Goal: Task Accomplishment & Management: Manage account settings

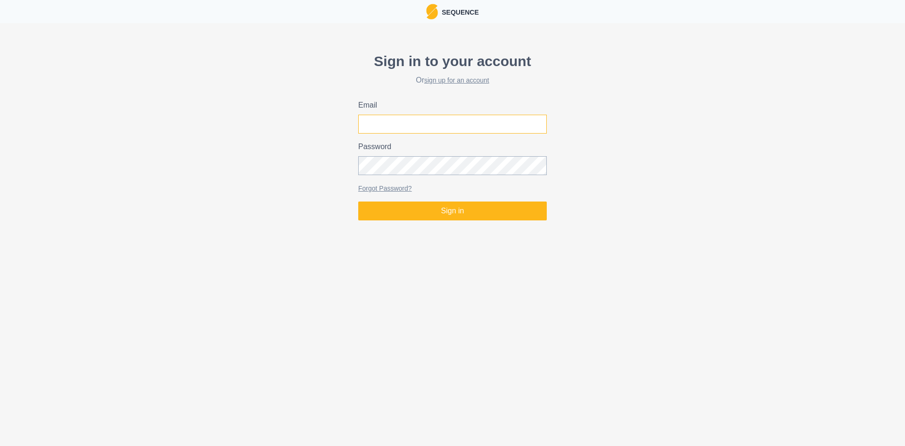
click at [379, 122] on input "Email" at bounding box center [452, 124] width 189 height 19
click at [358, 201] on button "Sign in" at bounding box center [452, 210] width 189 height 19
type input "[EMAIL_ADDRESS][DOMAIN_NAME]"
click at [358, 201] on button "Sign in" at bounding box center [452, 210] width 189 height 19
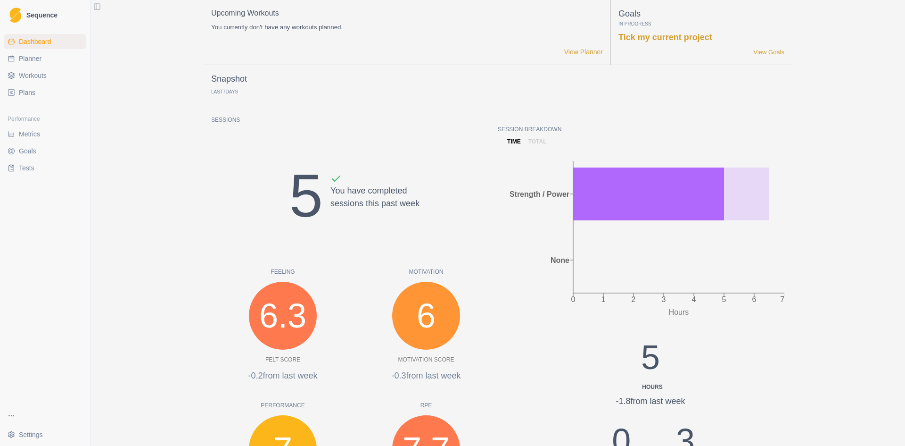
click at [23, 14] on link "Sequence" at bounding box center [45, 15] width 83 height 23
click at [33, 75] on span "Workouts" at bounding box center [33, 75] width 28 height 9
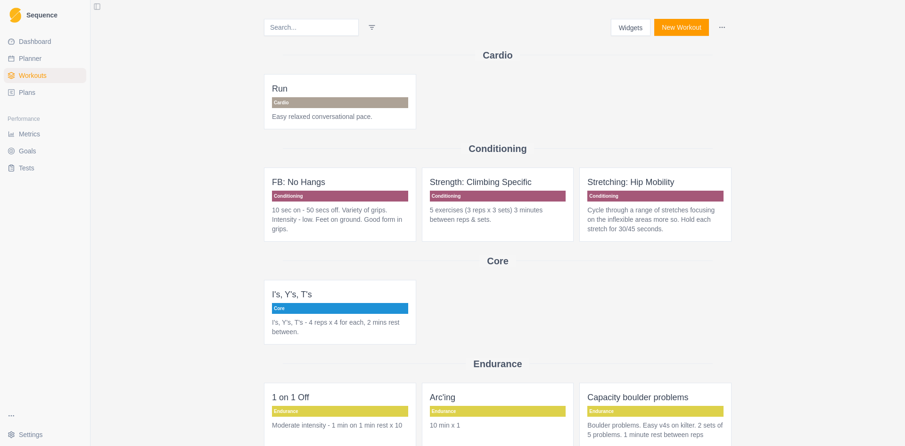
click at [34, 61] on span "Planner" at bounding box center [30, 58] width 23 height 9
select select "month"
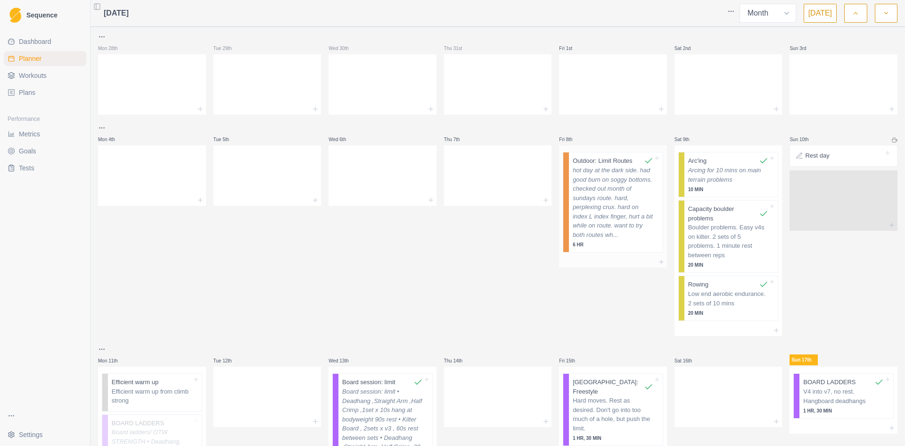
click at [631, 166] on p "hot day at the dark side. had good burn on soggy bottoms. checked out month of …" at bounding box center [613, 203] width 81 height 74
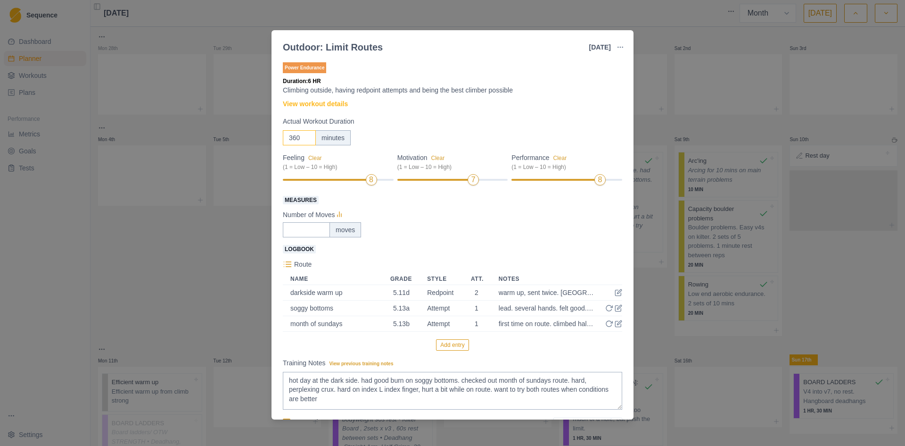
drag, startPoint x: 301, startPoint y: 137, endPoint x: 233, endPoint y: 132, distance: 67.6
click at [233, 132] on div "Outdoor: Limit Routes [DATE] Link To Goal View Workout Metrics Edit Original Wo…" at bounding box center [452, 223] width 905 height 446
type input "60"
click at [619, 50] on icon "button" at bounding box center [621, 47] width 8 height 8
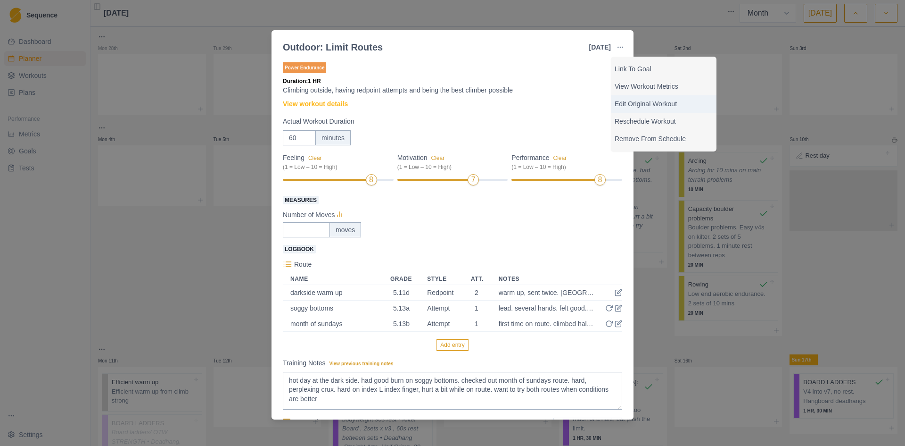
click at [641, 103] on p "Edit Original Workout" at bounding box center [664, 104] width 98 height 10
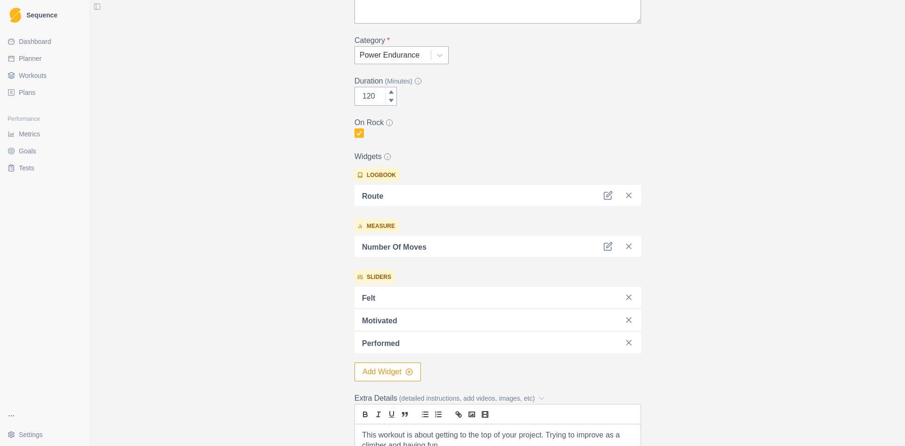
scroll to position [141, 0]
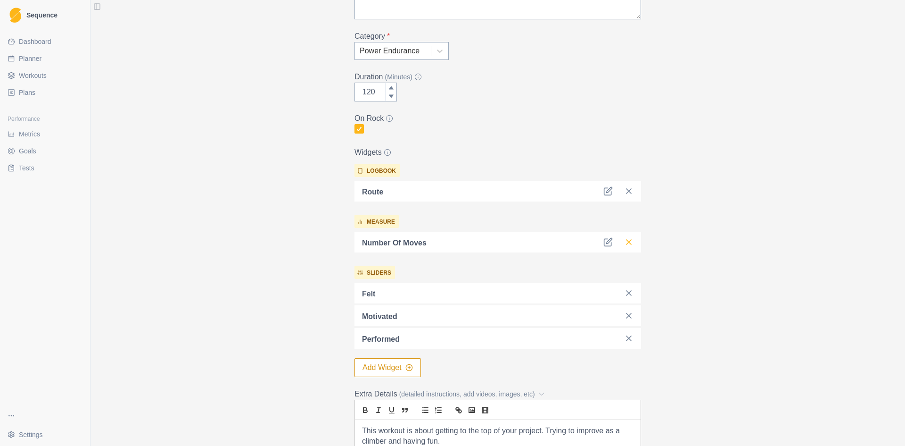
click at [627, 241] on line at bounding box center [629, 242] width 5 height 5
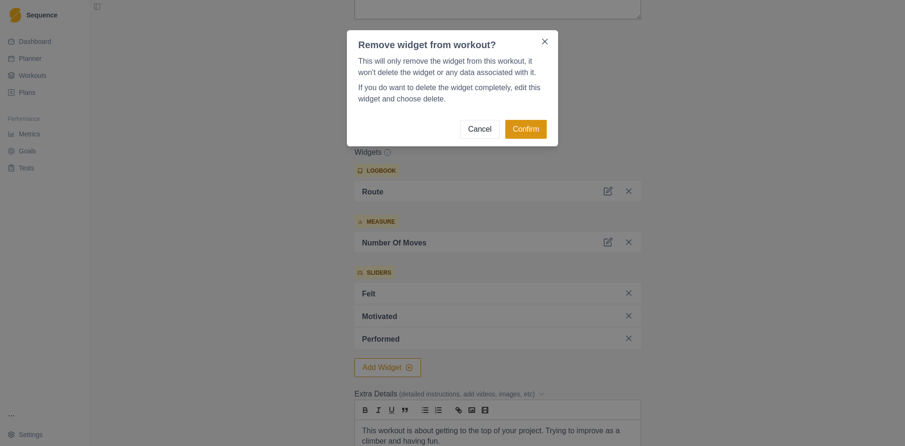
click at [540, 130] on button "Confirm" at bounding box center [527, 129] width 42 height 19
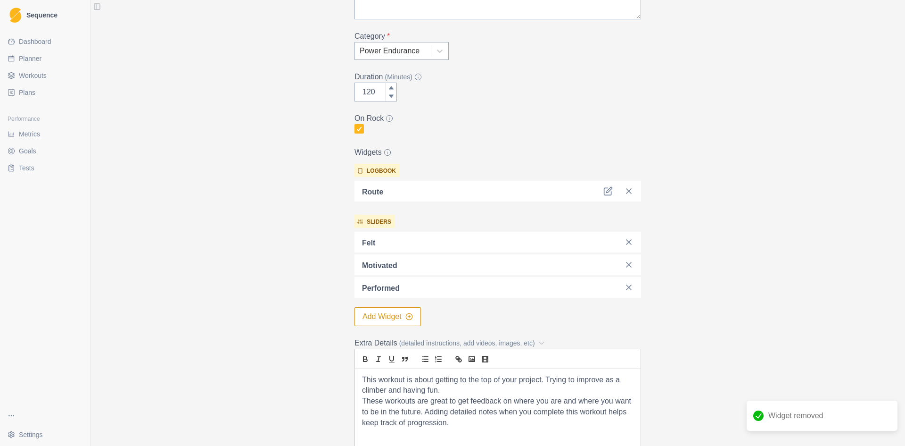
click at [384, 318] on button "Add Widget" at bounding box center [388, 316] width 66 height 19
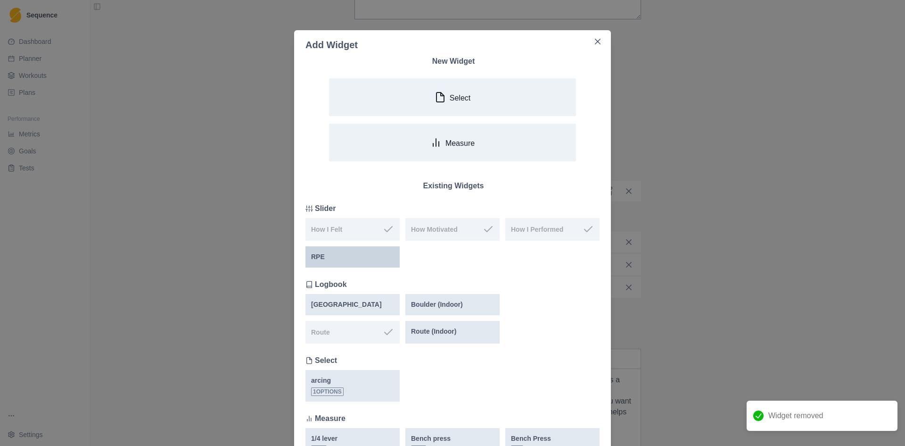
click at [353, 261] on div "RPE" at bounding box center [352, 257] width 83 height 10
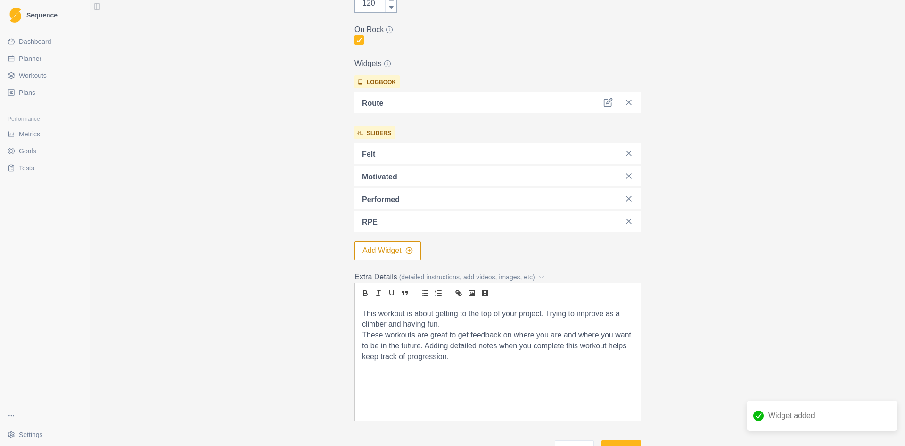
scroll to position [296, 0]
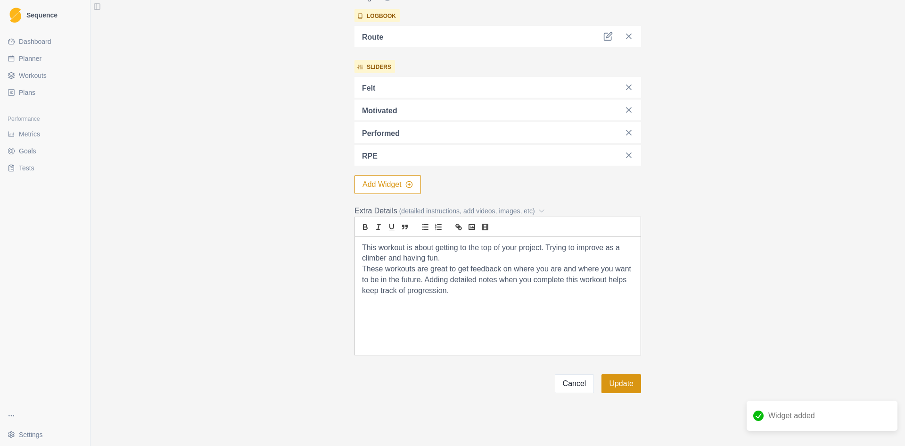
click at [630, 384] on button "Update" at bounding box center [622, 383] width 40 height 19
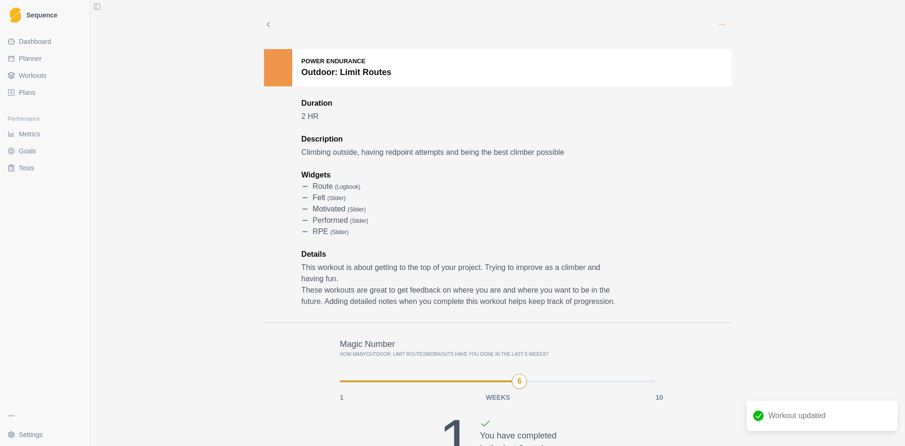
click at [722, 25] on circle "button" at bounding box center [722, 24] width 0 height 0
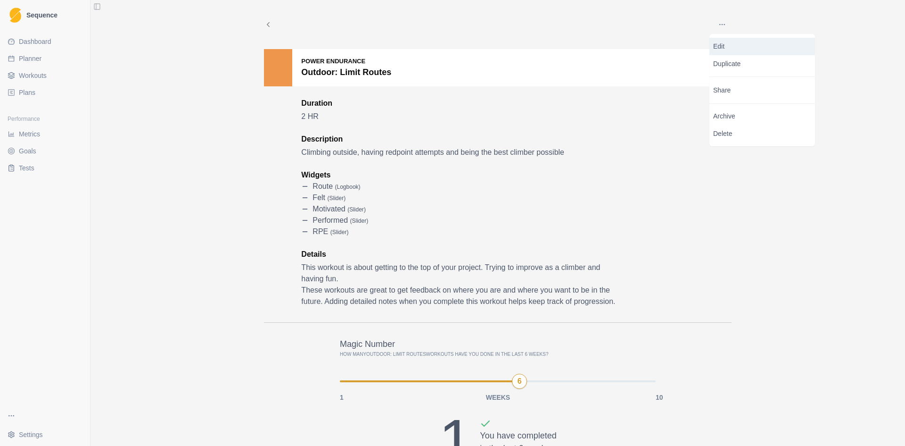
click at [767, 46] on p "Edit" at bounding box center [763, 47] width 98 height 10
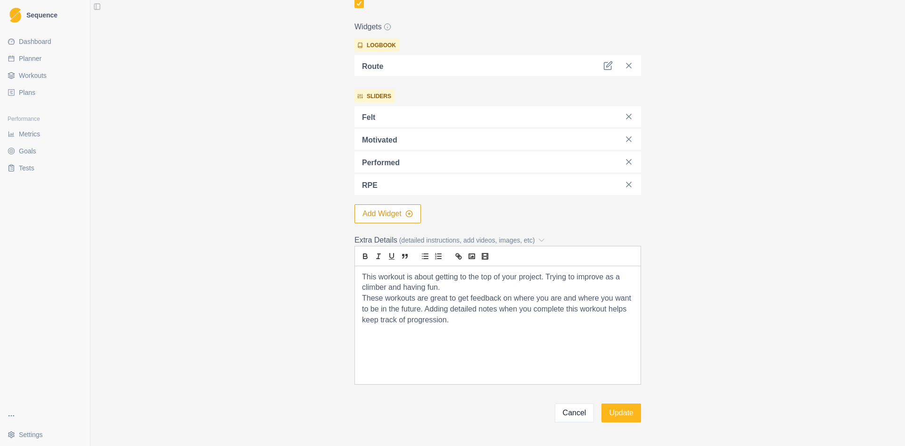
scroll to position [296, 0]
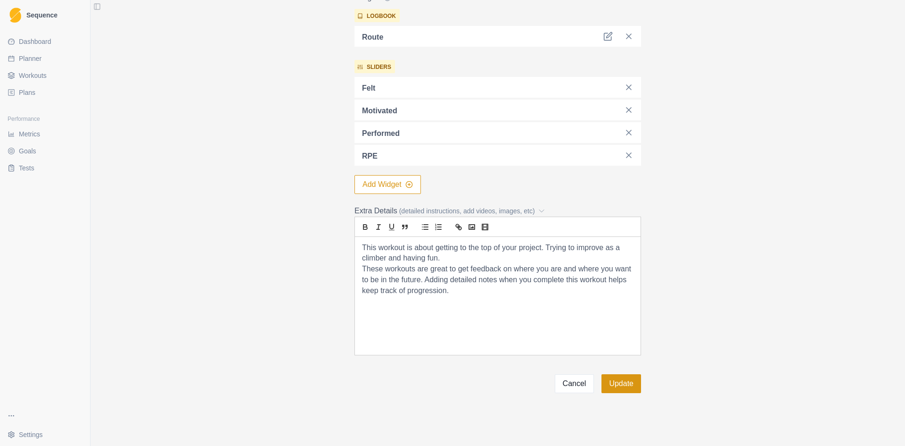
click at [618, 387] on button "Update" at bounding box center [622, 383] width 40 height 19
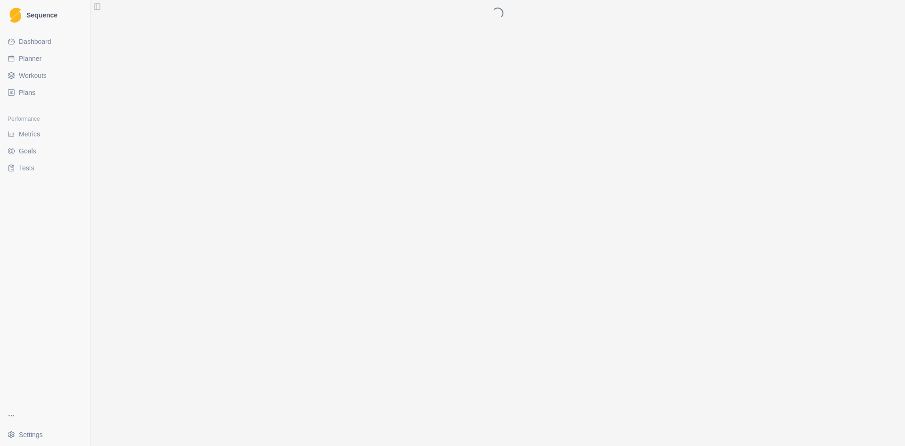
scroll to position [0, 0]
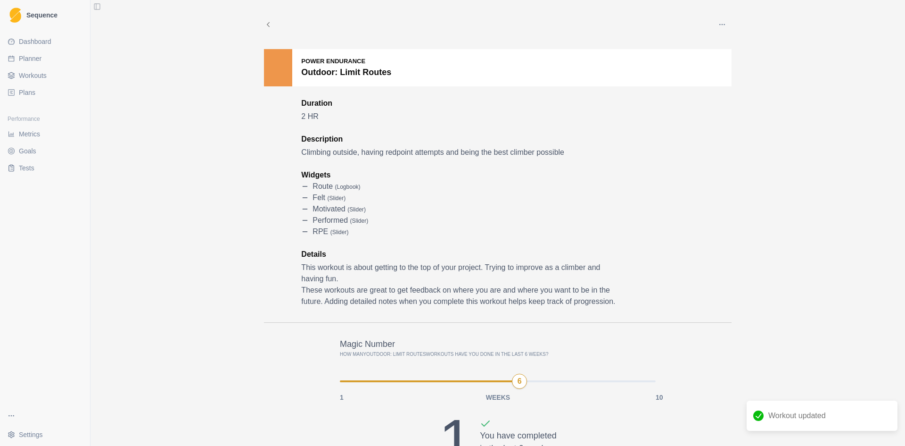
click at [35, 77] on span "Workouts" at bounding box center [33, 75] width 28 height 9
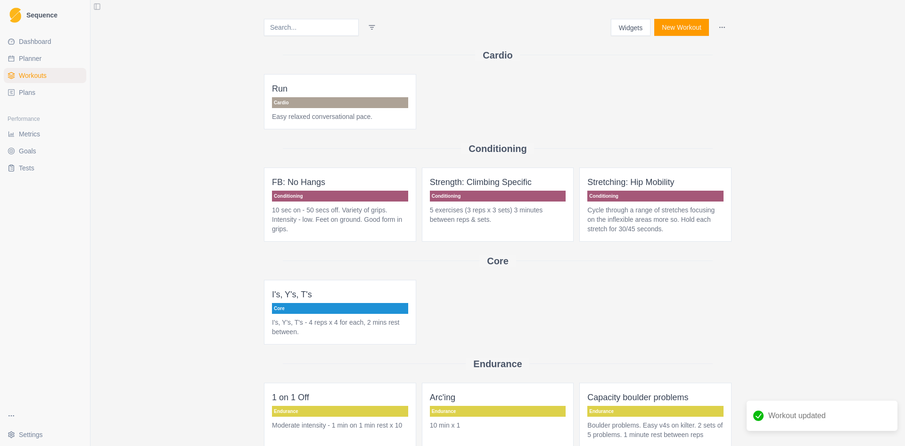
click at [39, 56] on span "Planner" at bounding box center [30, 58] width 23 height 9
select select "month"
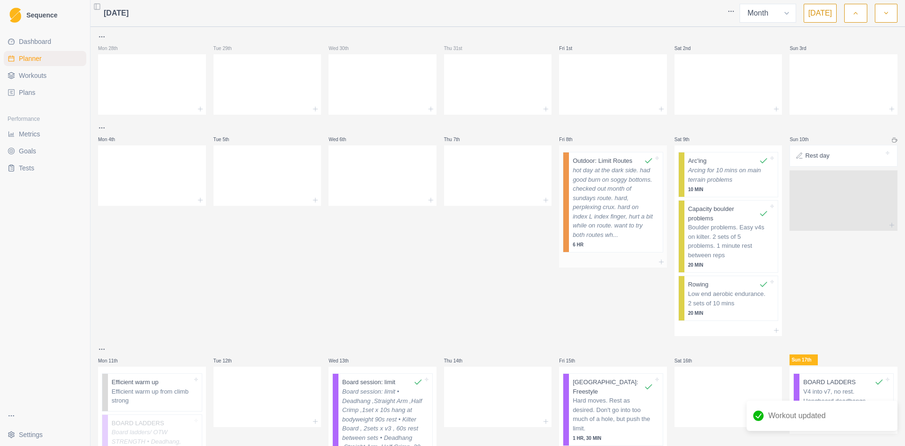
click at [631, 191] on p "hot day at the dark side. had good burn on soggy bottoms. checked out month of …" at bounding box center [613, 203] width 81 height 74
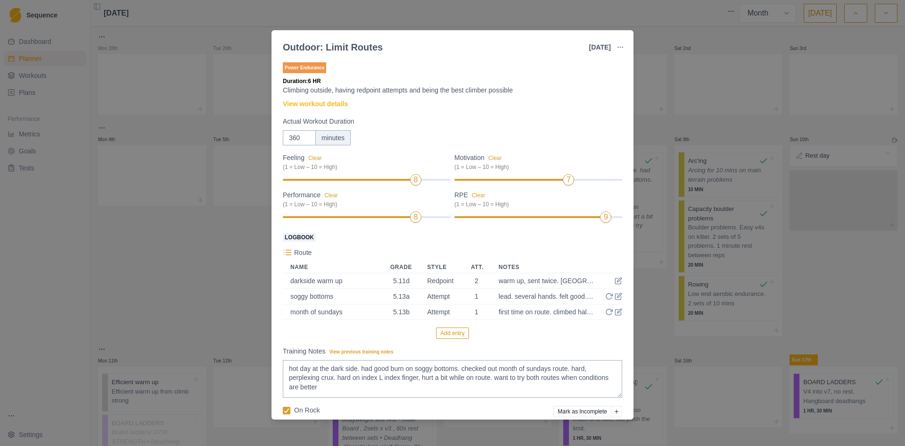
scroll to position [39, 0]
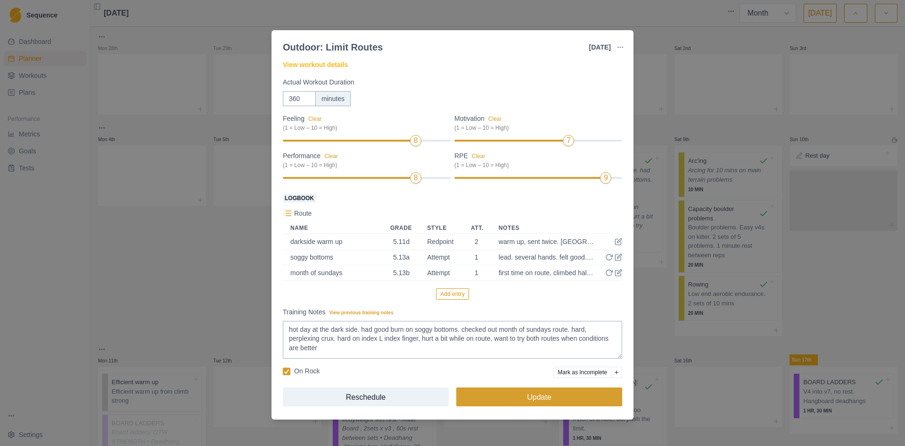
click at [542, 399] on button "Update" at bounding box center [540, 396] width 166 height 19
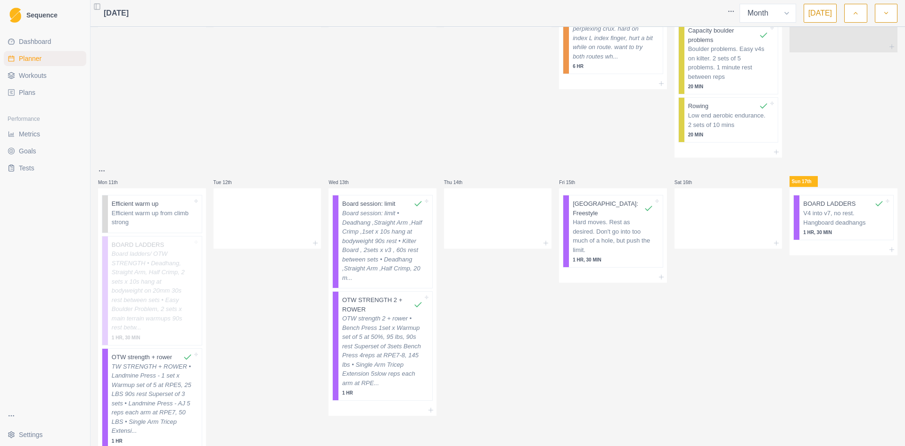
scroll to position [236, 0]
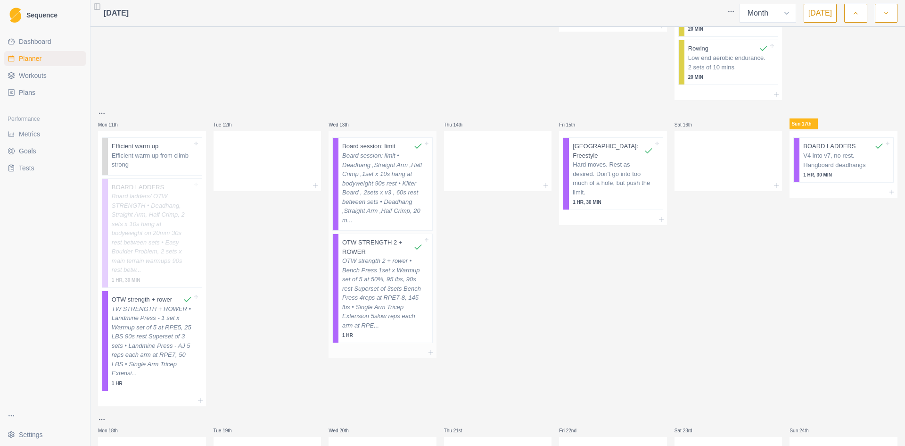
click at [403, 192] on p "Board session: limit • Deadhang ,Straight Arm ,Half Crimp ,1set x 10s hang at b…" at bounding box center [382, 188] width 81 height 74
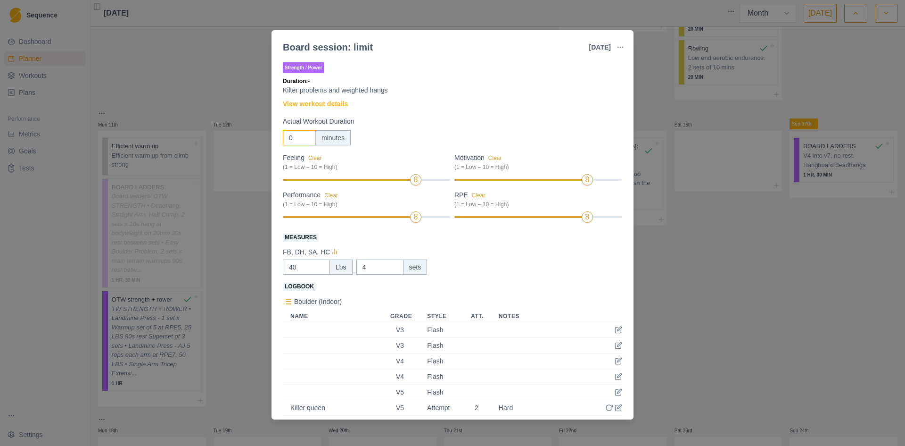
drag, startPoint x: 296, startPoint y: 139, endPoint x: 279, endPoint y: 140, distance: 17.0
click at [279, 140] on div "Strength / Power Duration: - Kilter problems and weighted hangs View workout de…" at bounding box center [453, 238] width 362 height 363
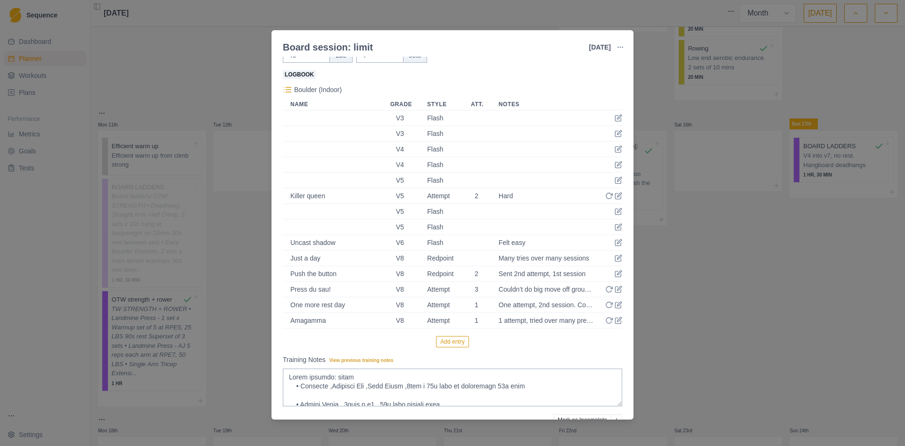
scroll to position [259, 0]
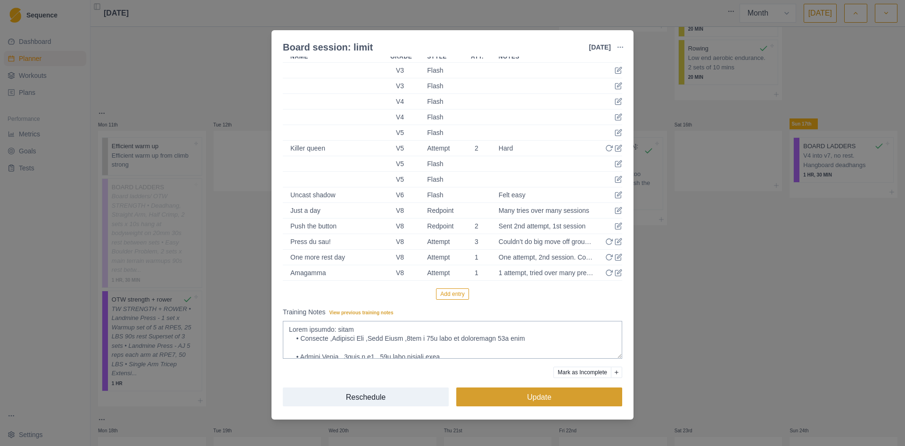
type input "2"
click at [531, 399] on button "Update" at bounding box center [540, 396] width 166 height 19
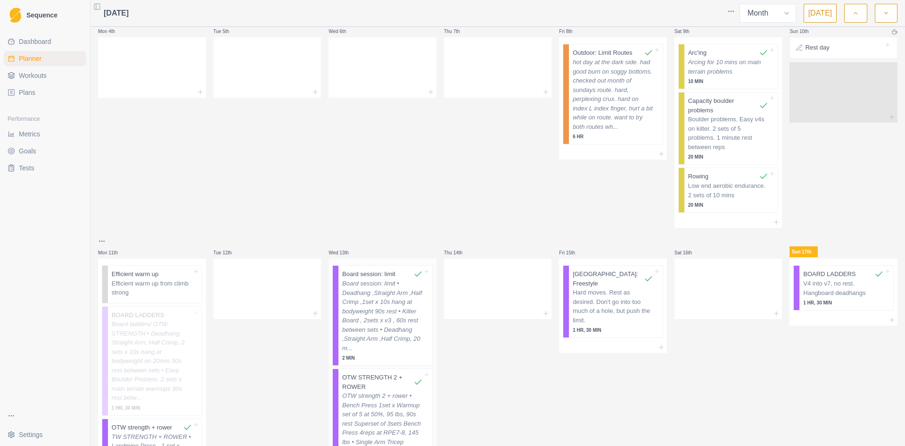
scroll to position [94, 0]
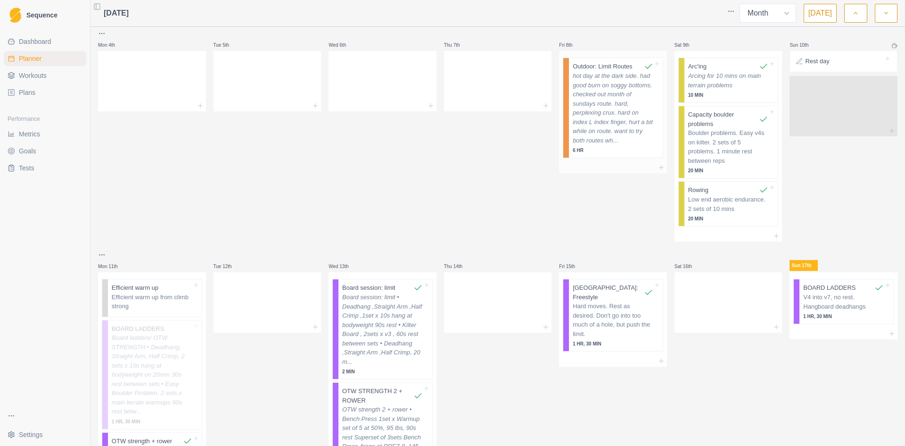
click at [621, 104] on p "hot day at the dark side. had good burn on soggy bottoms. checked out month of …" at bounding box center [613, 108] width 81 height 74
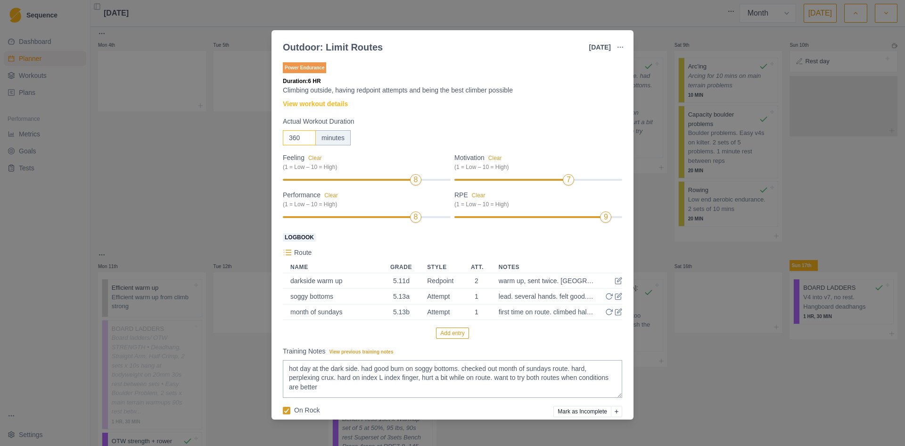
drag, startPoint x: 298, startPoint y: 137, endPoint x: 180, endPoint y: 148, distance: 118.9
click at [180, 148] on div "Outdoor: Limit Routes [DATE] Link To Goal View Workout Metrics Edit Original Wo…" at bounding box center [452, 223] width 905 height 446
type input "60"
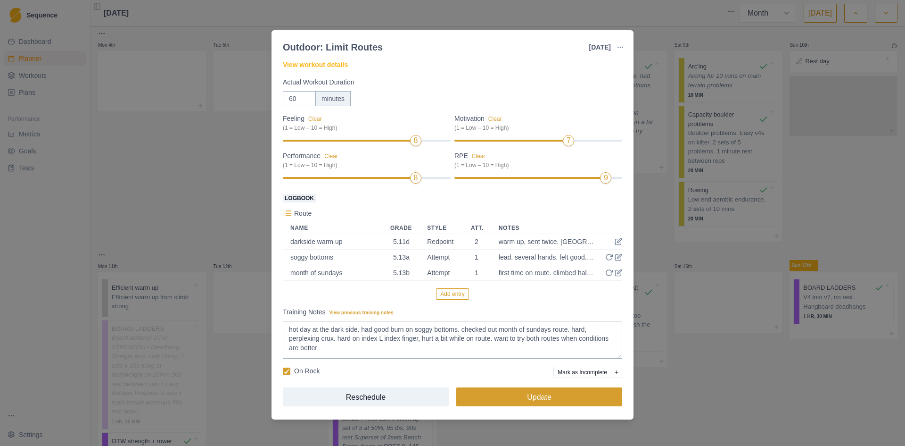
click at [535, 395] on button "Update" at bounding box center [540, 396] width 166 height 19
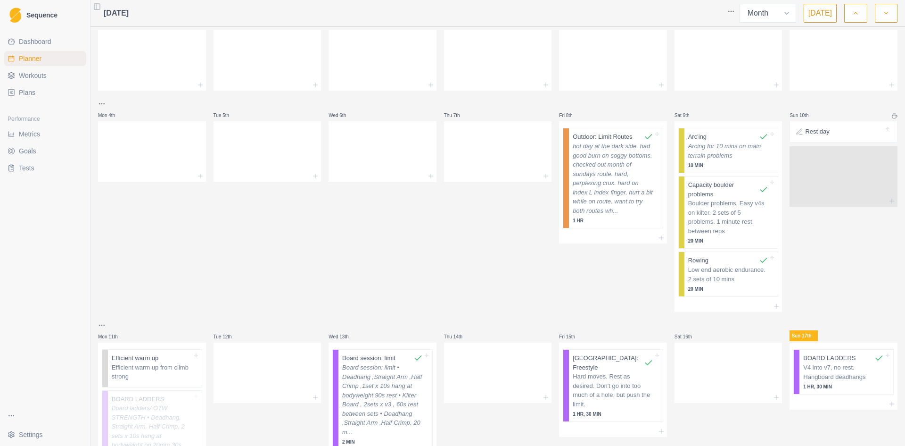
scroll to position [47, 0]
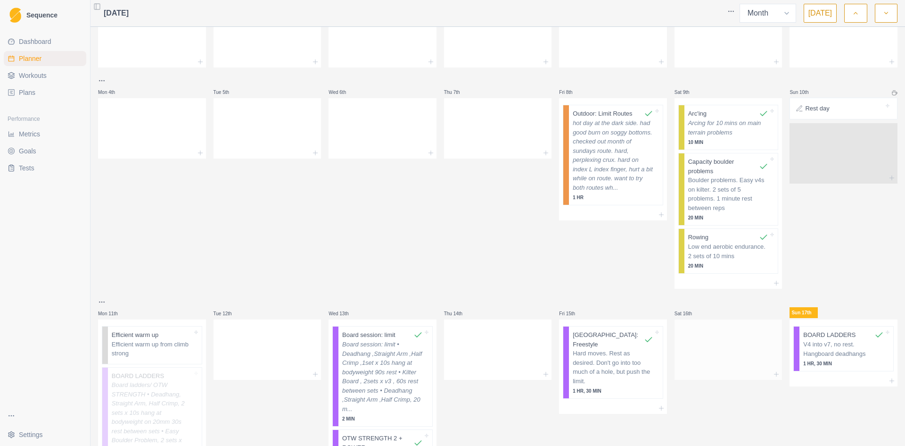
click at [761, 369] on div at bounding box center [729, 373] width 108 height 11
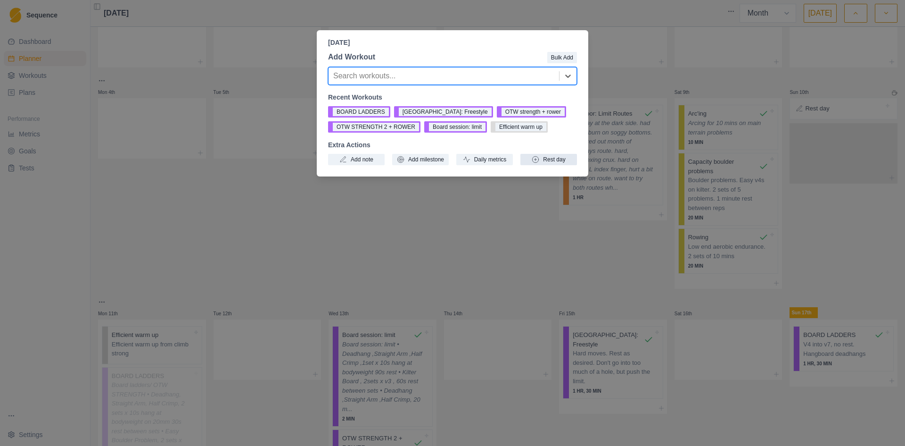
click at [544, 158] on button "Rest day" at bounding box center [549, 159] width 57 height 11
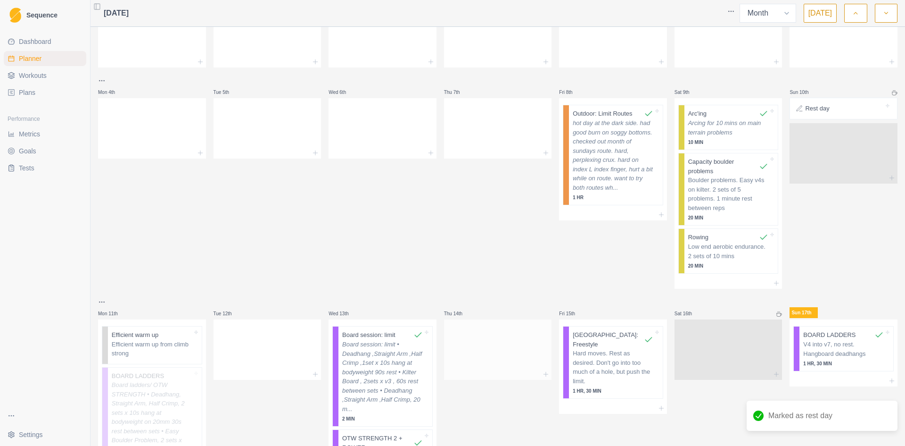
click at [510, 340] on div at bounding box center [498, 348] width 108 height 42
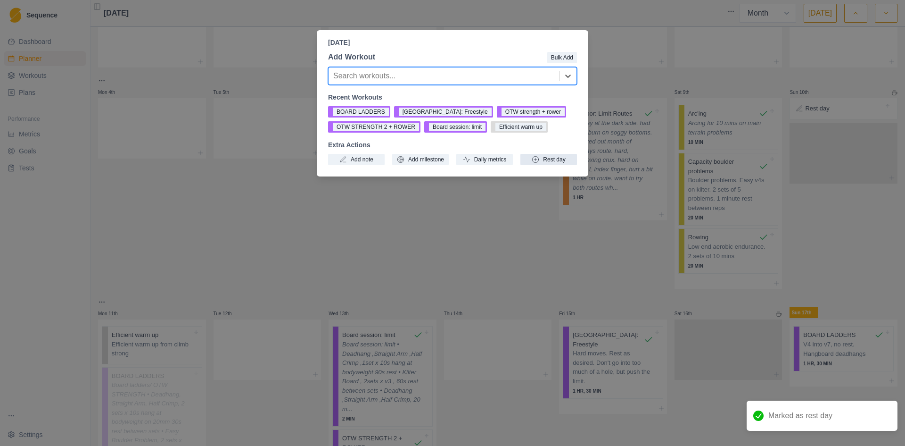
click at [547, 159] on button "Rest day" at bounding box center [549, 159] width 57 height 11
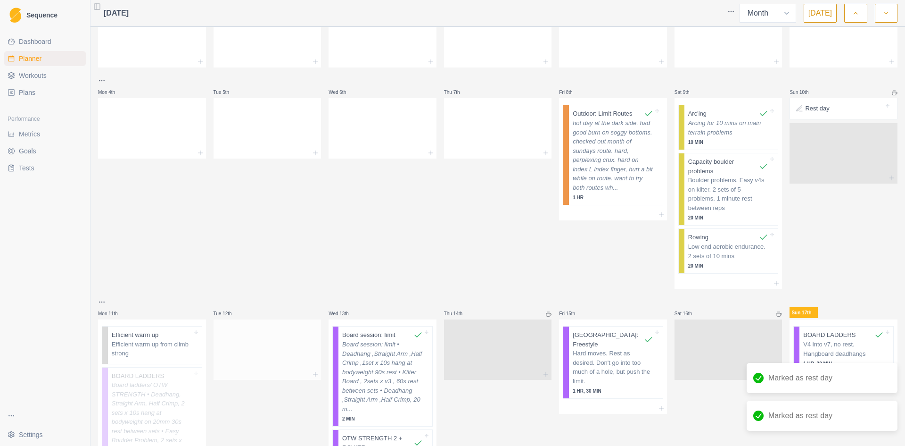
click at [255, 354] on div at bounding box center [268, 348] width 108 height 42
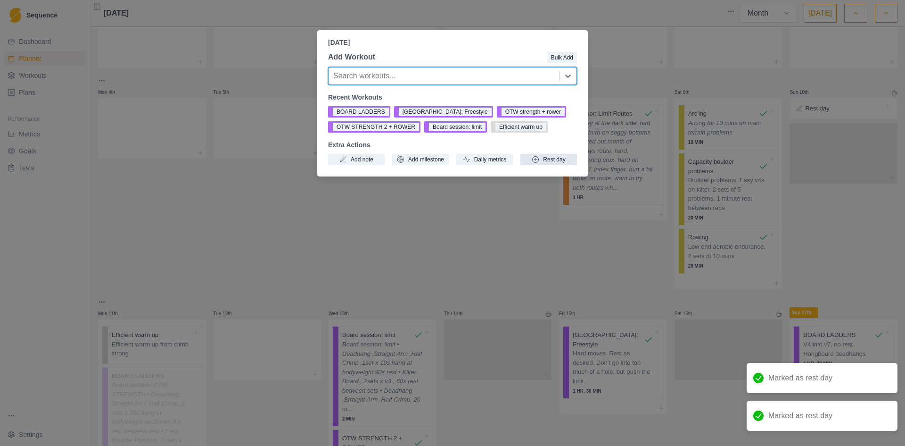
click at [547, 161] on button "Rest day" at bounding box center [549, 159] width 57 height 11
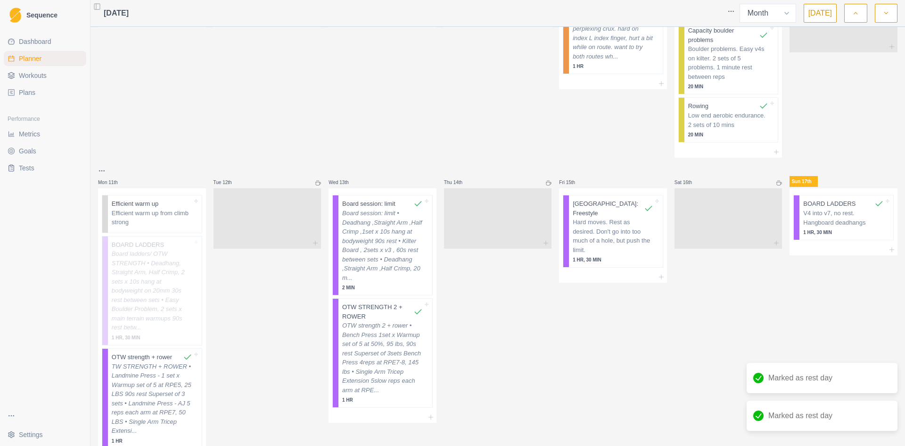
scroll to position [236, 0]
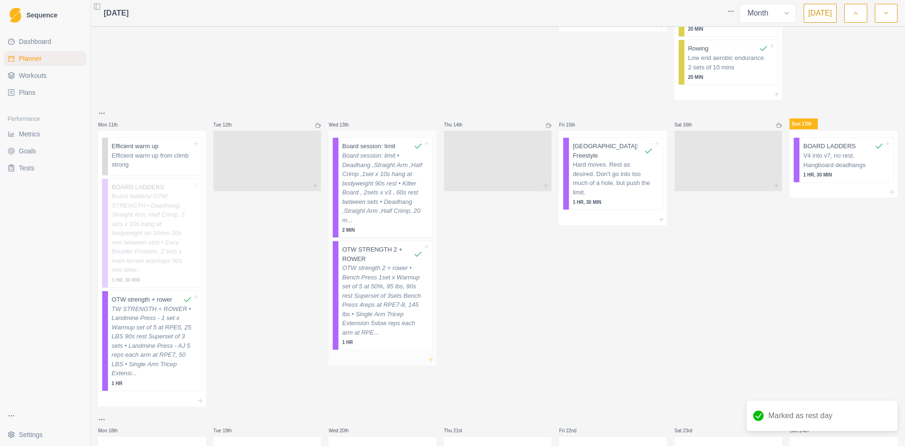
click at [428, 356] on icon at bounding box center [431, 360] width 8 height 8
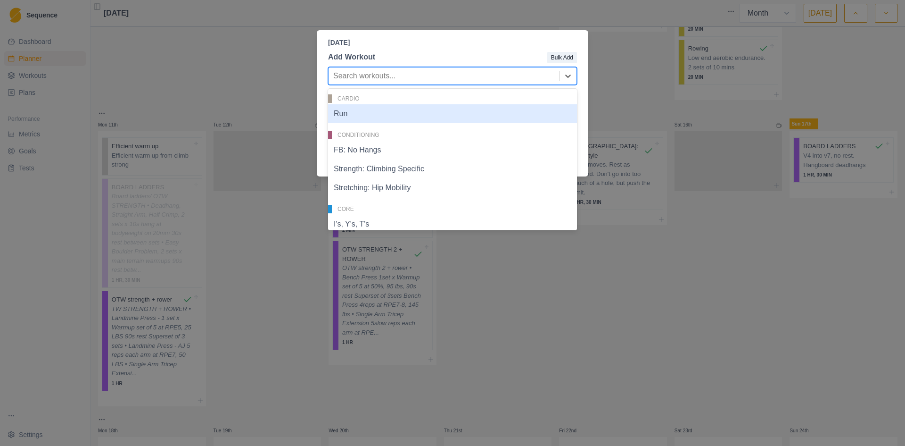
click at [369, 76] on div at bounding box center [443, 75] width 221 height 13
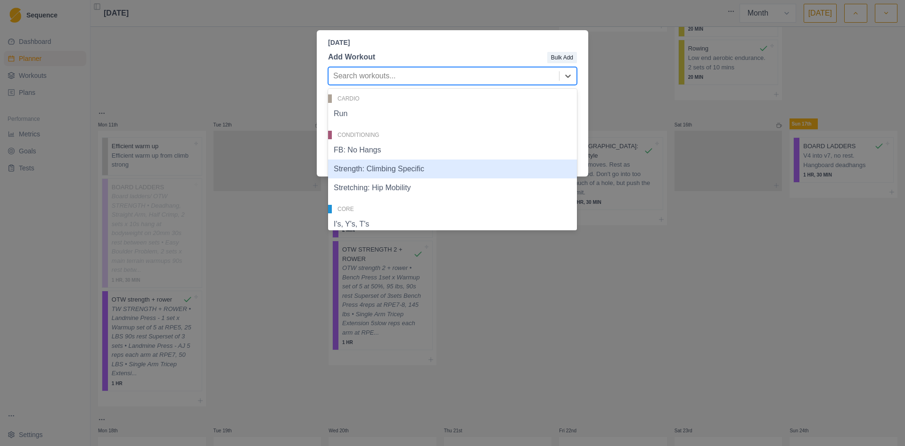
click at [588, 133] on div "Add Workout Bulk Add 27 results available. Use Up and Down to choose options, p…" at bounding box center [453, 108] width 272 height 121
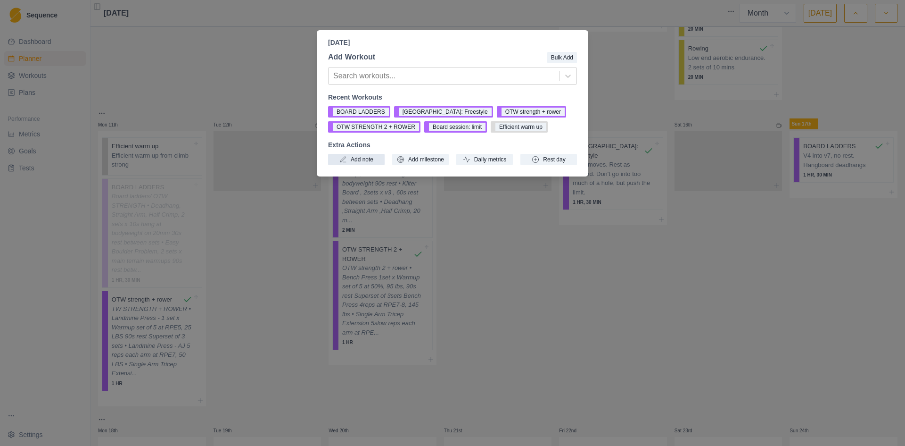
click at [361, 159] on button "Add note" at bounding box center [356, 159] width 57 height 11
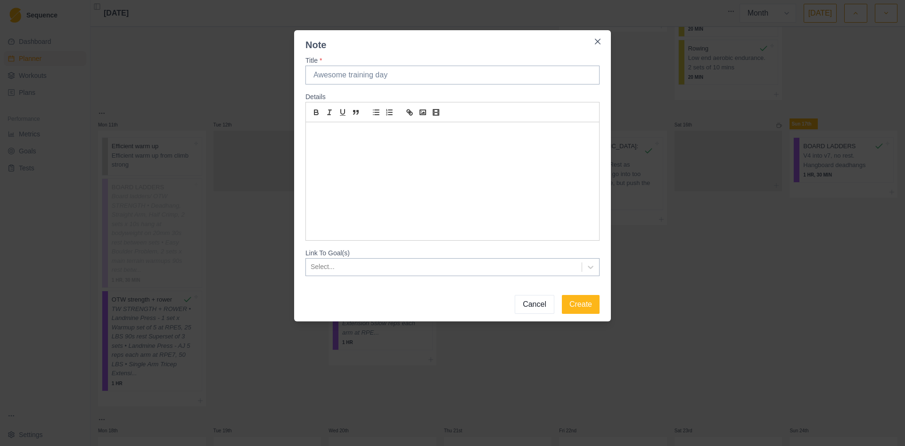
click at [379, 155] on div at bounding box center [452, 181] width 293 height 118
drag, startPoint x: 334, startPoint y: 71, endPoint x: 246, endPoint y: 75, distance: 88.2
click at [246, 75] on div "Note Title * Details Link To Goal(s) Select... Cancel Create" at bounding box center [452, 223] width 905 height 446
type input "also rode mtb for 2 hours"
click at [573, 299] on button "Create" at bounding box center [581, 304] width 38 height 19
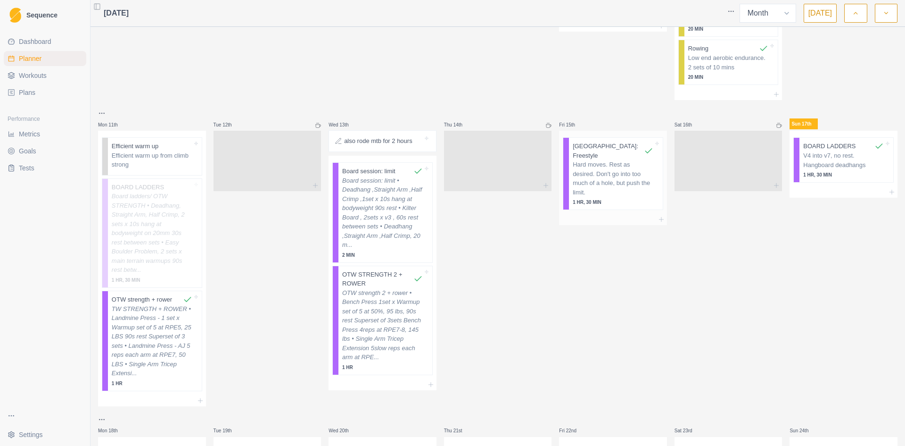
click at [633, 177] on p "Hard moves. Rest as desired. Don't go into too much of a hole, but push the lim…" at bounding box center [613, 178] width 81 height 37
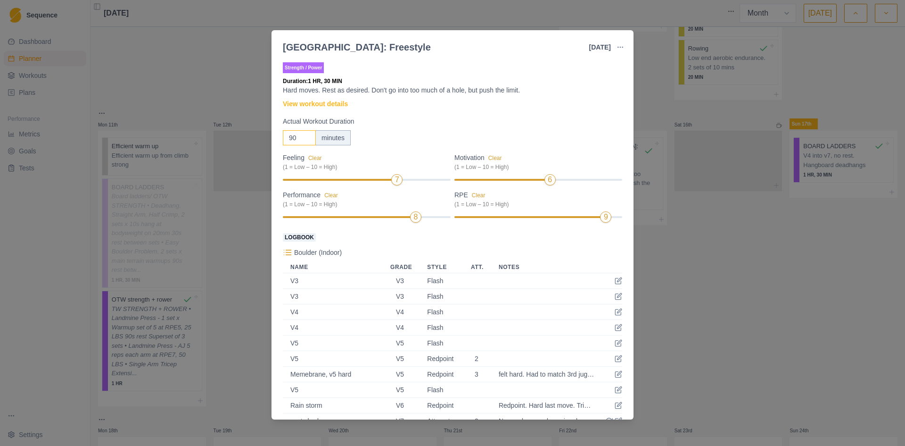
drag, startPoint x: 299, startPoint y: 138, endPoint x: 251, endPoint y: 139, distance: 48.6
click at [251, 139] on div "[GEOGRAPHIC_DATA]: Freestyle [DATE] Link To Goal View Workout Metrics Edit Orig…" at bounding box center [452, 223] width 905 height 446
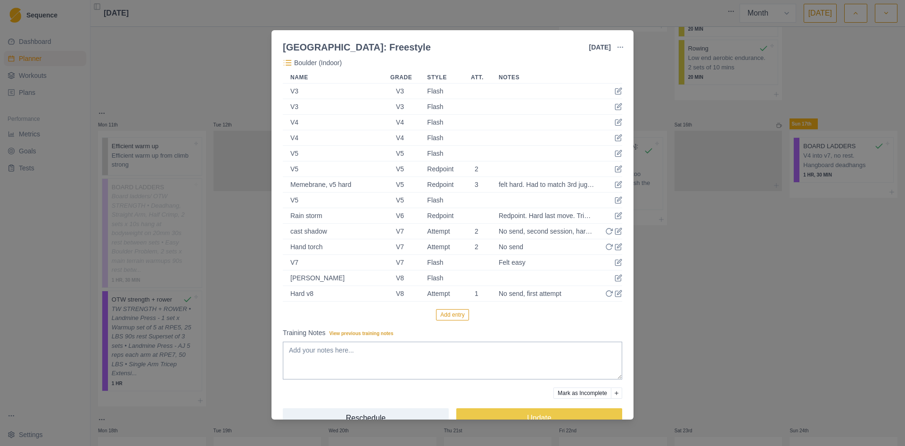
scroll to position [210, 0]
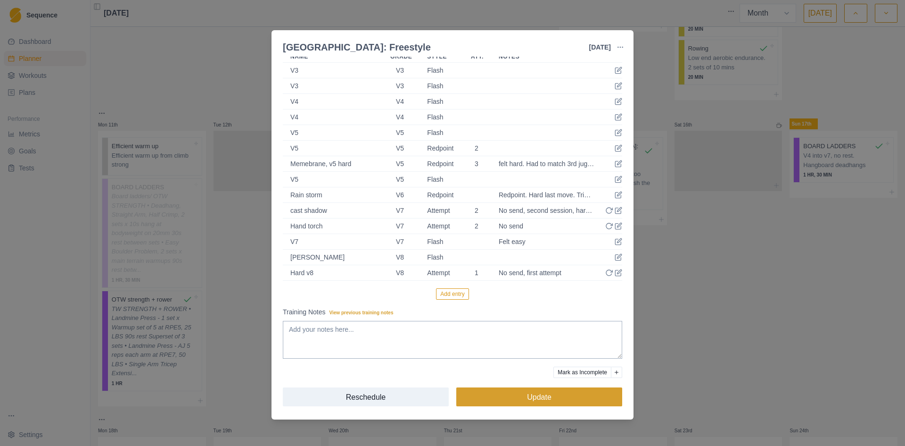
type input "180"
click at [555, 398] on button "Update" at bounding box center [540, 396] width 166 height 19
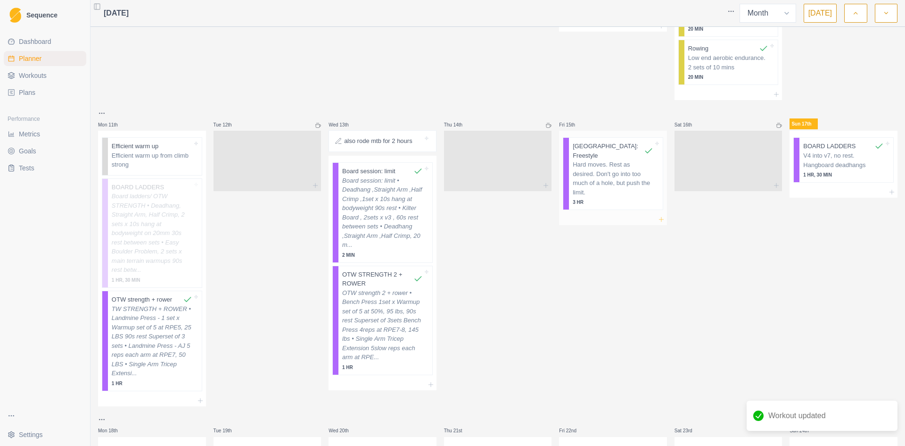
click at [658, 216] on icon at bounding box center [662, 220] width 8 height 8
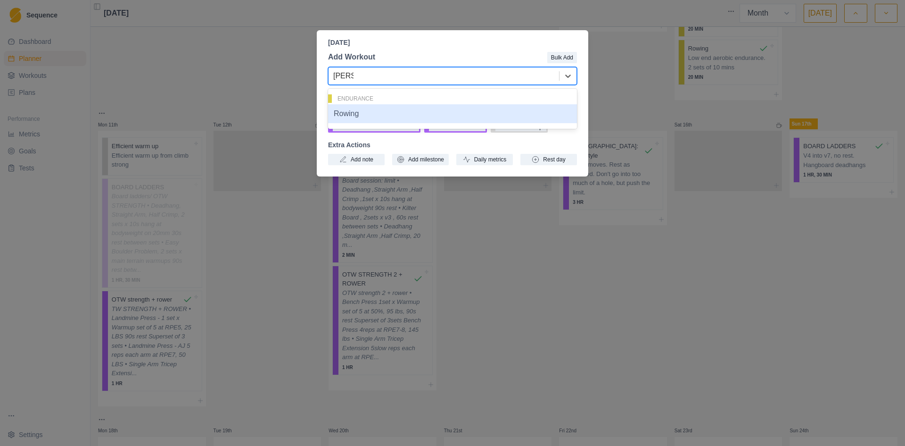
type input "rowing"
click at [399, 113] on div "Rowing" at bounding box center [452, 113] width 249 height 19
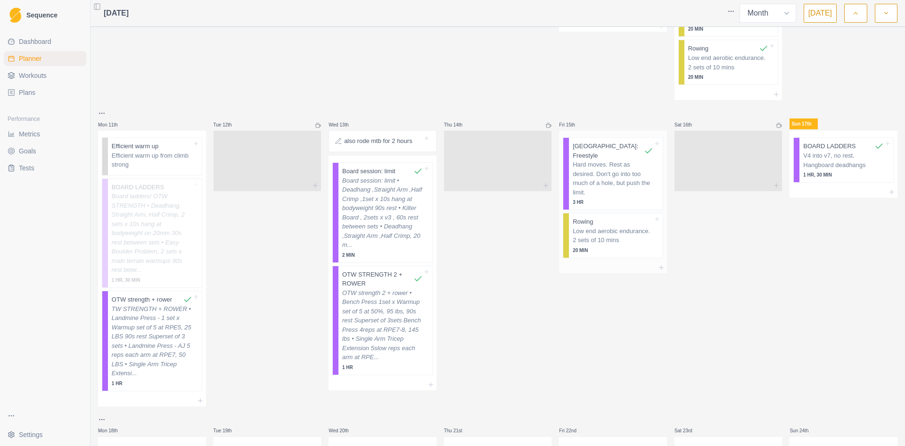
click at [603, 226] on p "Low end aerobic endurance. 2 sets of 10 mins" at bounding box center [613, 235] width 81 height 18
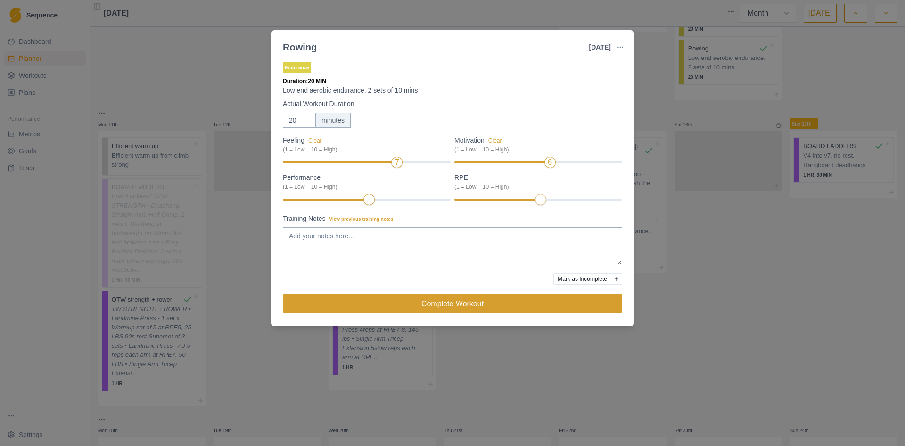
click at [457, 299] on button "Complete Workout" at bounding box center [453, 303] width 340 height 19
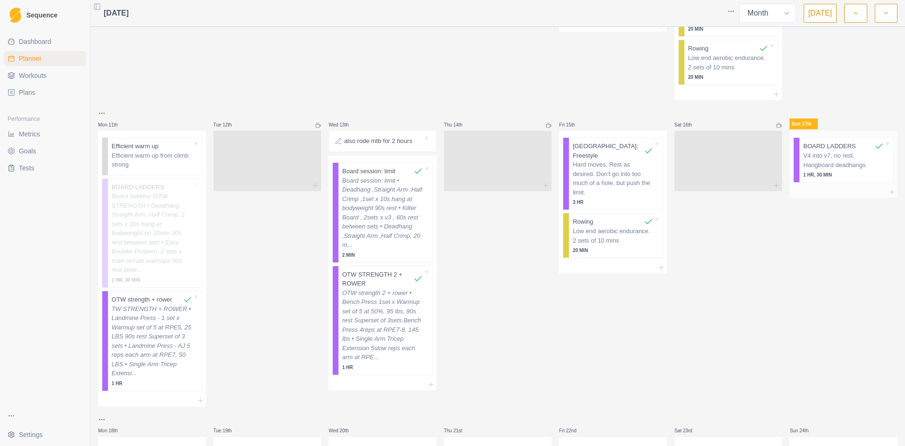
click at [832, 162] on p "V4 into v7, no rest. Hangboard deadhangs" at bounding box center [844, 160] width 81 height 18
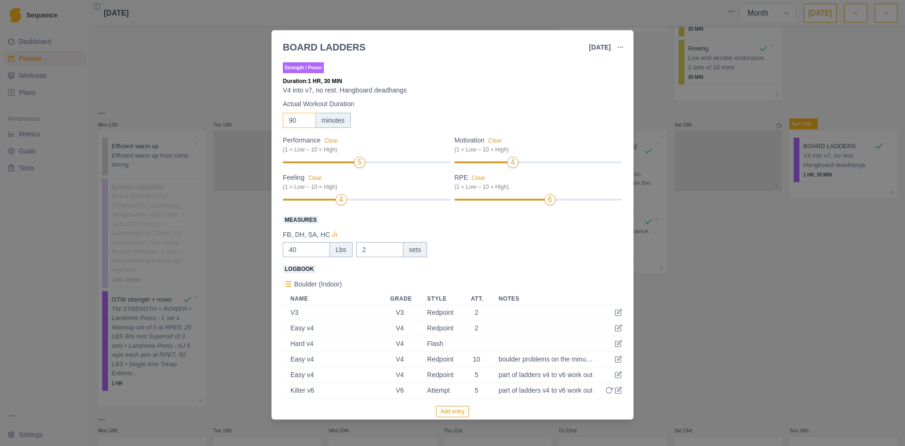
drag, startPoint x: 297, startPoint y: 121, endPoint x: 245, endPoint y: 121, distance: 51.4
click at [245, 121] on div "BOARD LADDERS [DATE] Link To Goal View Workout Metrics Edit Original Workout Re…" at bounding box center [452, 223] width 905 height 446
type input "120"
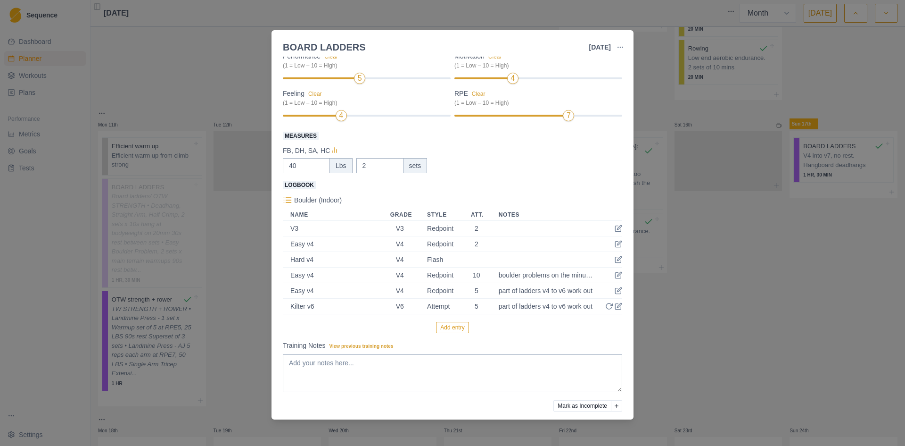
scroll to position [117, 0]
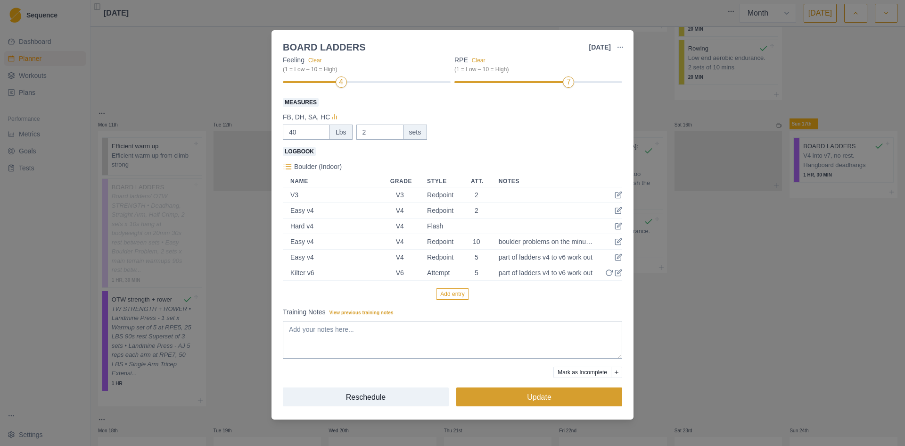
click at [514, 397] on button "Update" at bounding box center [540, 396] width 166 height 19
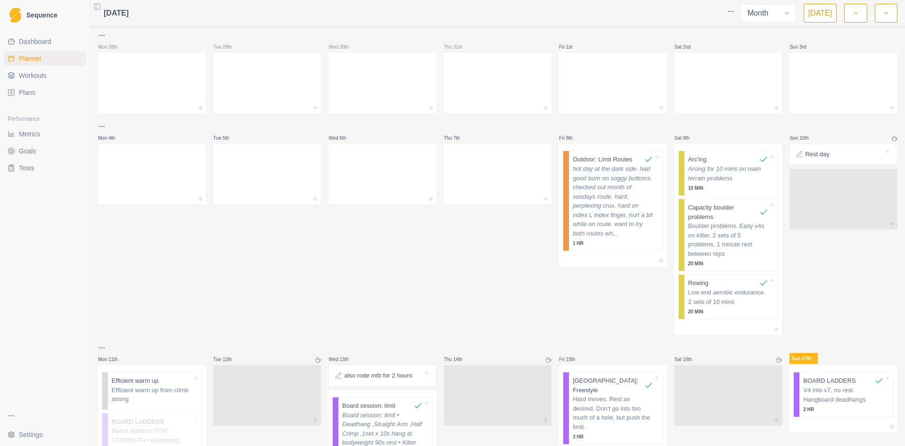
scroll to position [0, 0]
click at [32, 134] on span "Metrics" at bounding box center [29, 133] width 21 height 9
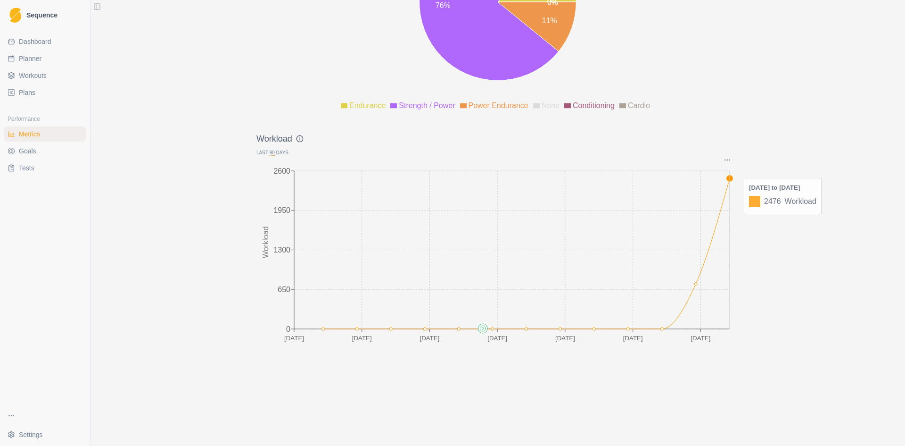
scroll to position [1186, 0]
